Goal: Information Seeking & Learning: Learn about a topic

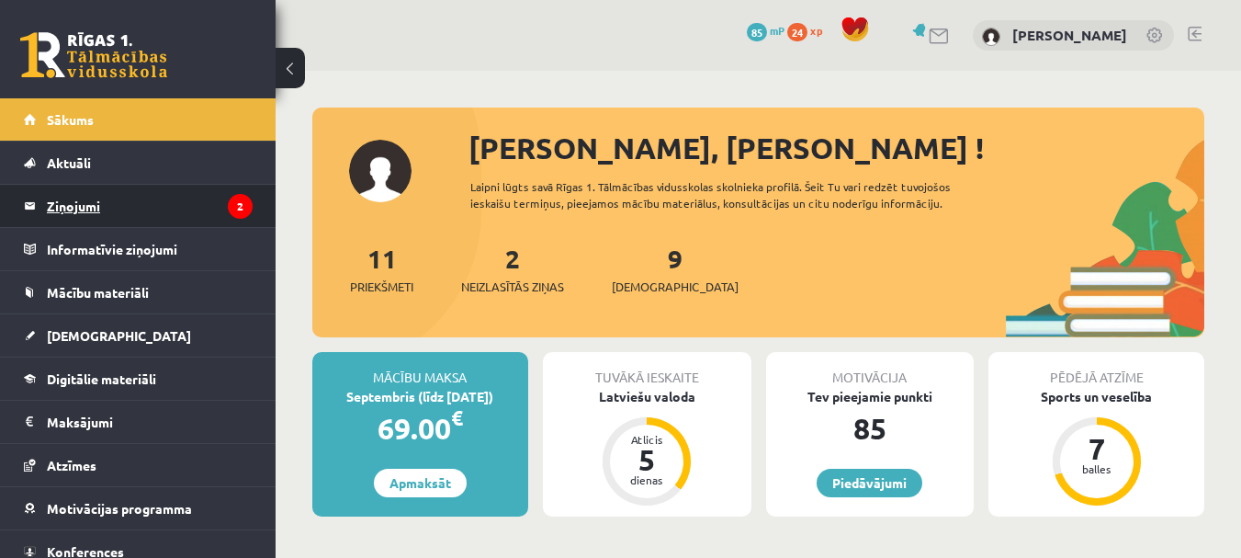
click at [164, 210] on legend "Ziņojumi 2" at bounding box center [150, 206] width 206 height 42
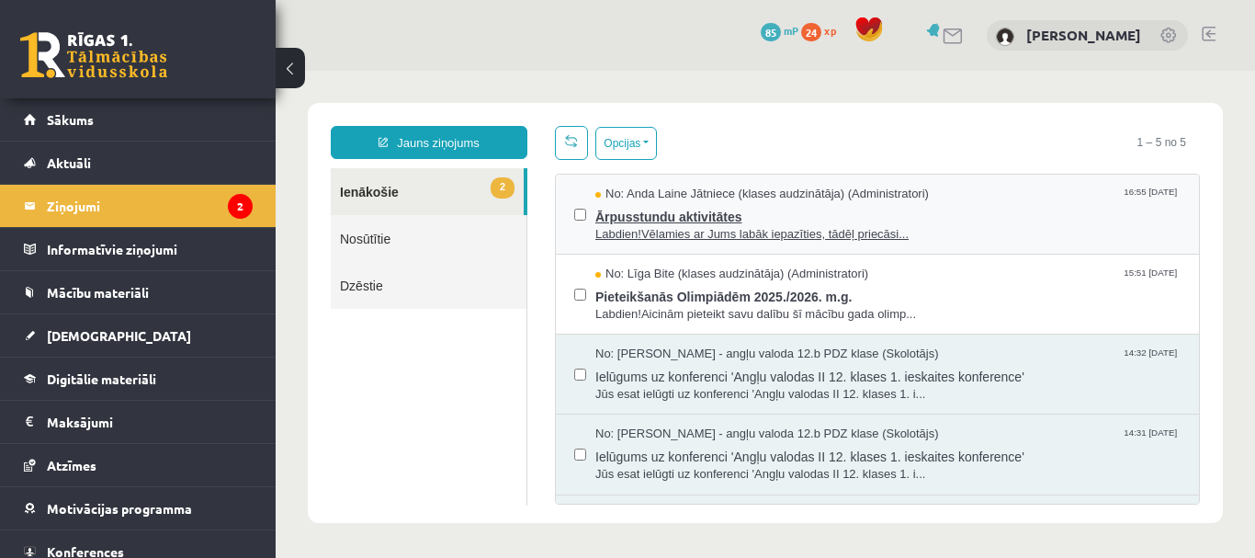
click at [791, 210] on span "Ārpusstundu aktivitātes" at bounding box center [887, 214] width 585 height 23
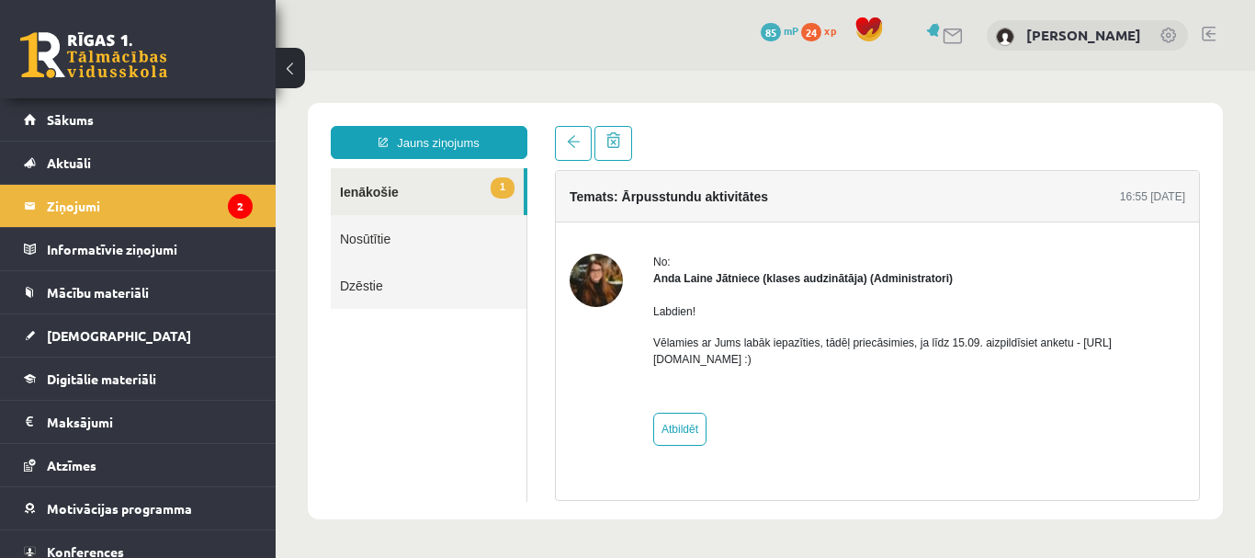
click at [426, 185] on link "1 Ienākošie" at bounding box center [427, 191] width 193 height 47
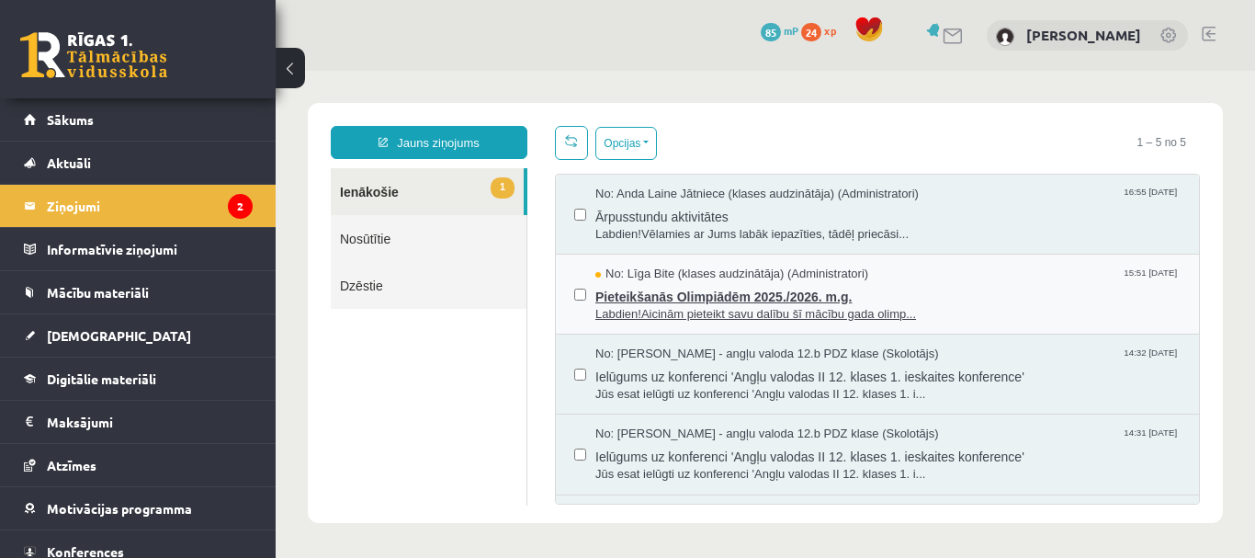
click at [959, 310] on span "Labdien!Aicinām pieteikt savu dalību šī mācību gada olimp..." at bounding box center [887, 314] width 585 height 17
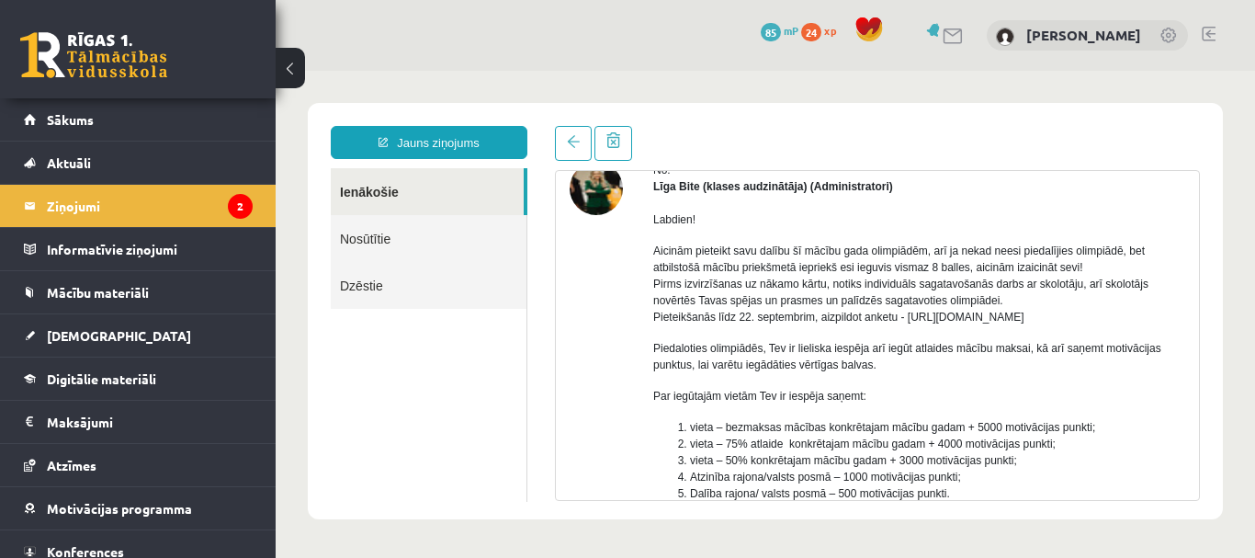
scroll to position [184, 0]
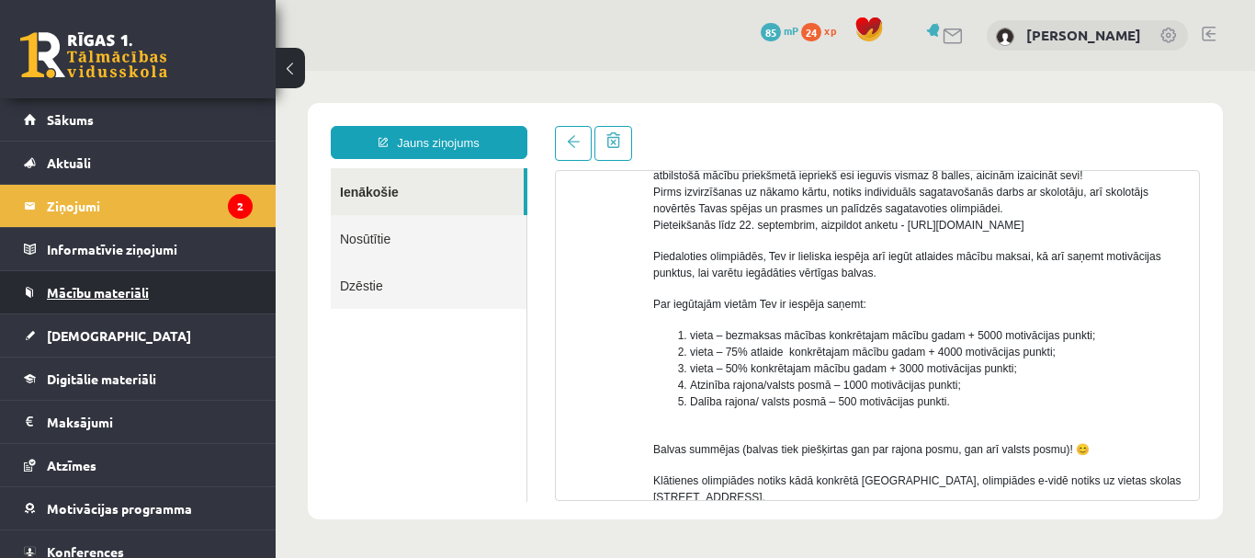
click at [139, 286] on span "Mācību materiāli" at bounding box center [98, 292] width 102 height 17
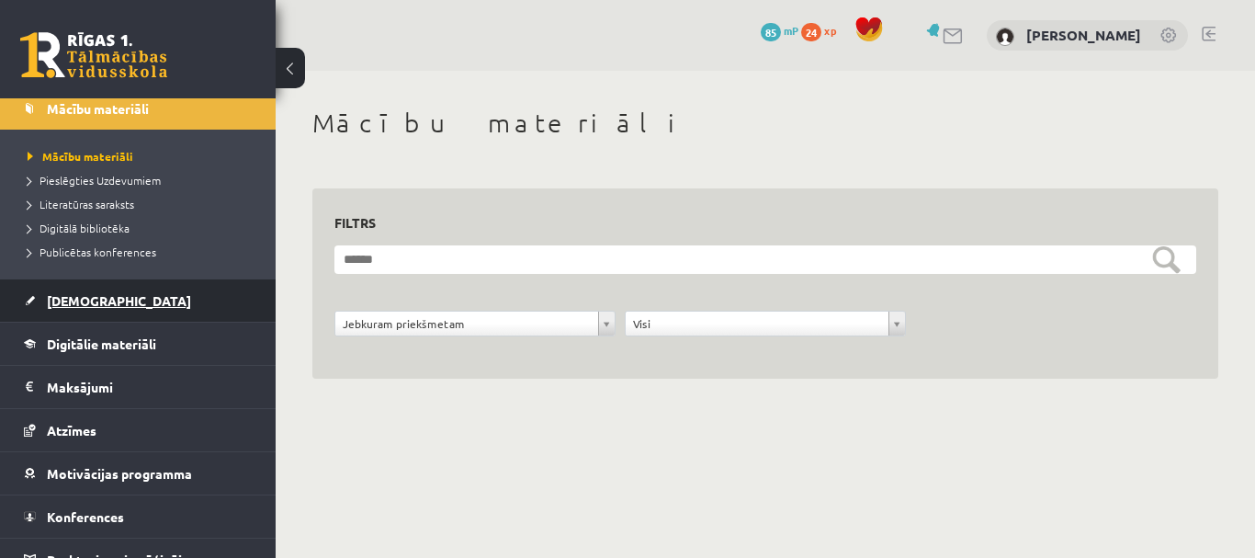
click at [84, 298] on span "[DEMOGRAPHIC_DATA]" at bounding box center [119, 300] width 144 height 17
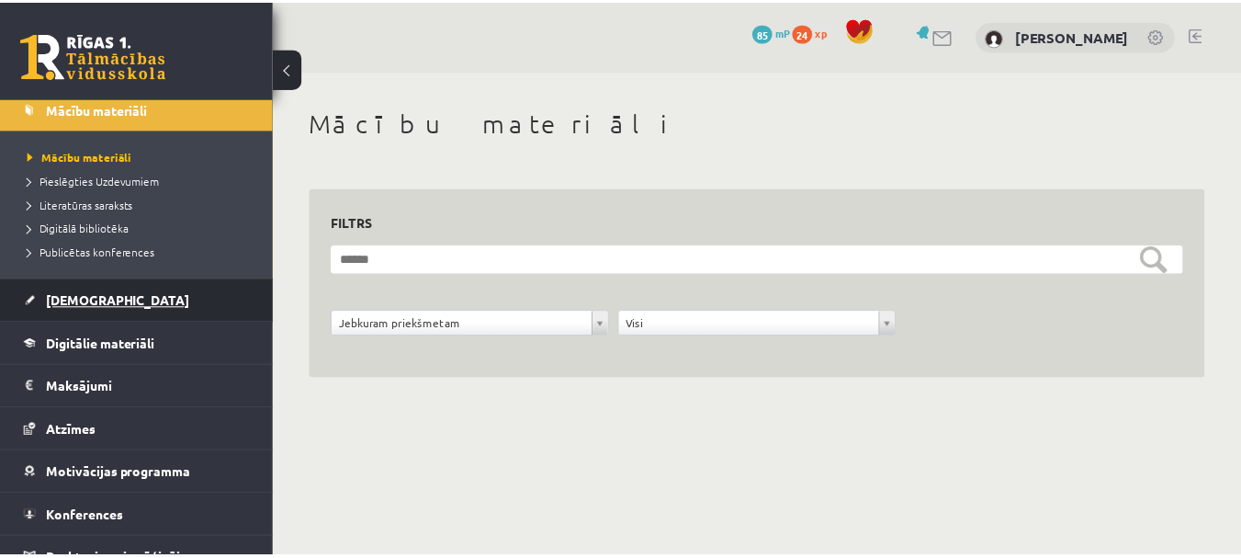
scroll to position [135, 0]
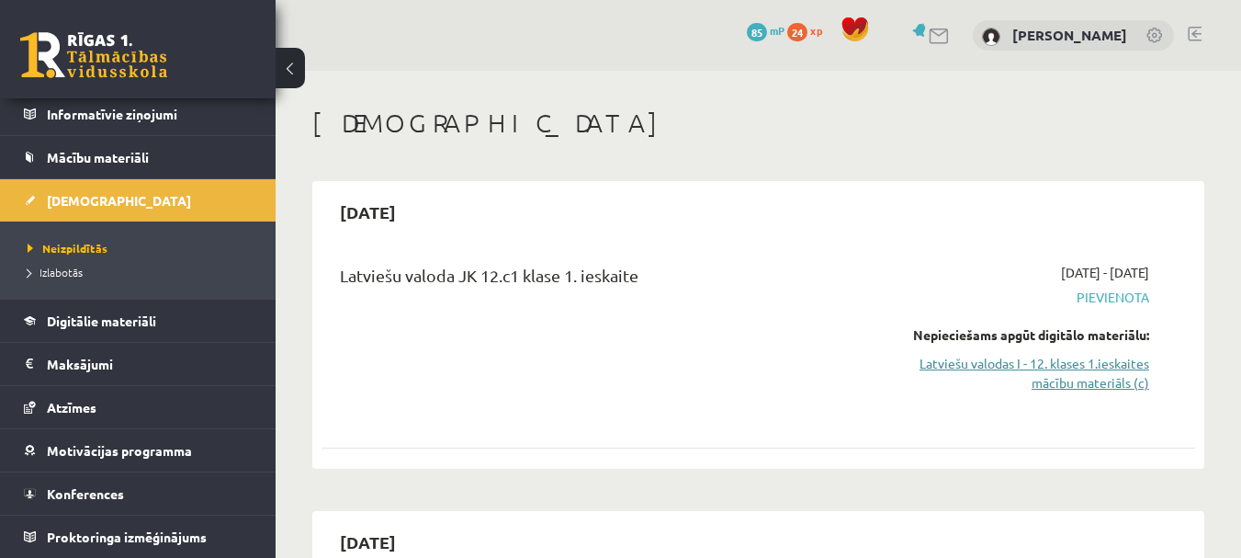
click at [1004, 364] on link "Latviešu valodas I - 12. klases 1.ieskaites mācību materiāls (c)" at bounding box center [1024, 373] width 252 height 39
